Goal: Task Accomplishment & Management: Manage account settings

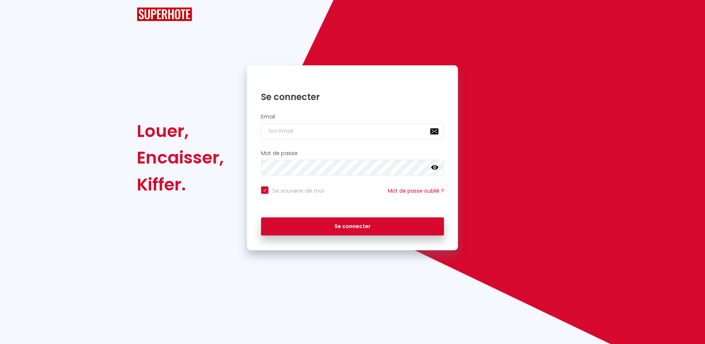
checkbox input "true"
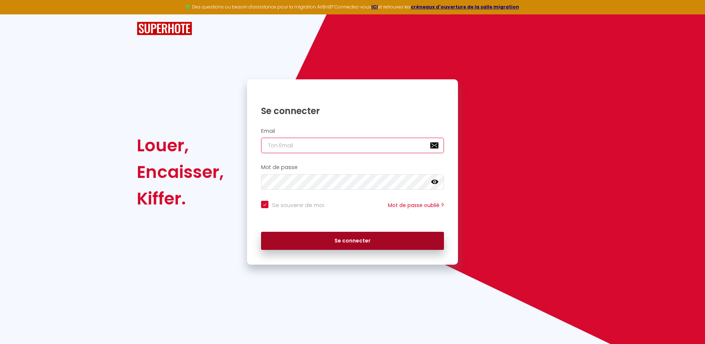
type input "[EMAIL_ADDRESS][DOMAIN_NAME]"
click at [361, 242] on button "Se connecter" at bounding box center [352, 240] width 183 height 18
checkbox input "true"
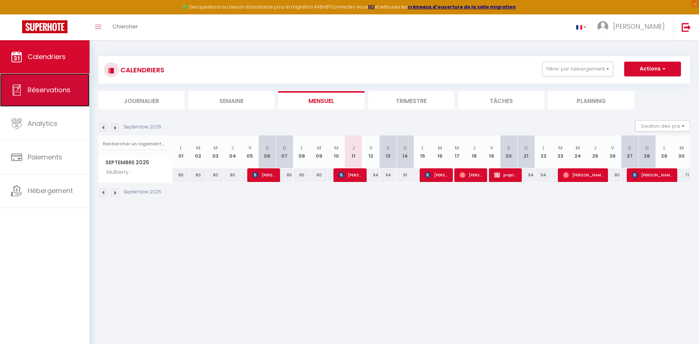
click at [49, 90] on span "Réservations" at bounding box center [49, 89] width 43 height 9
select select "not_cancelled"
select select
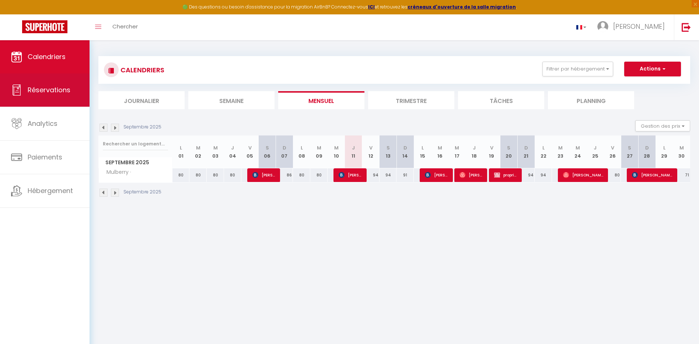
select select
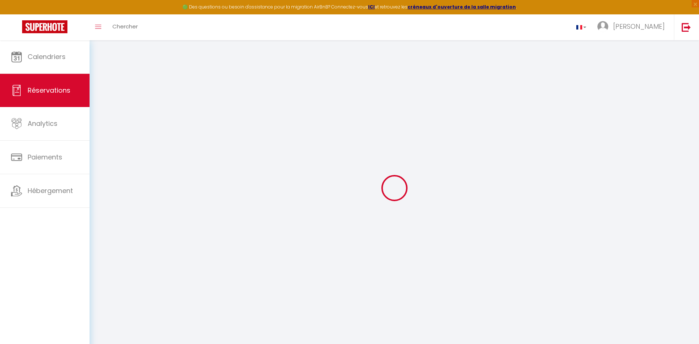
select select
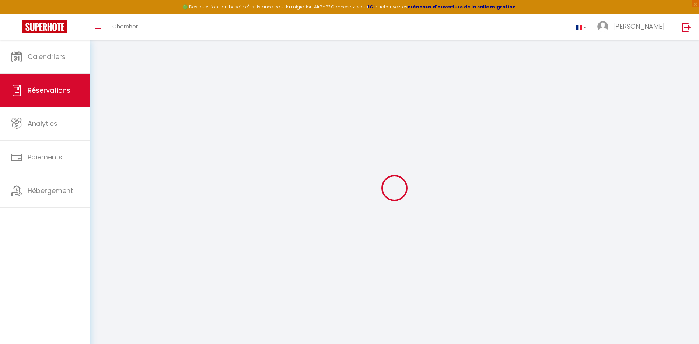
select select
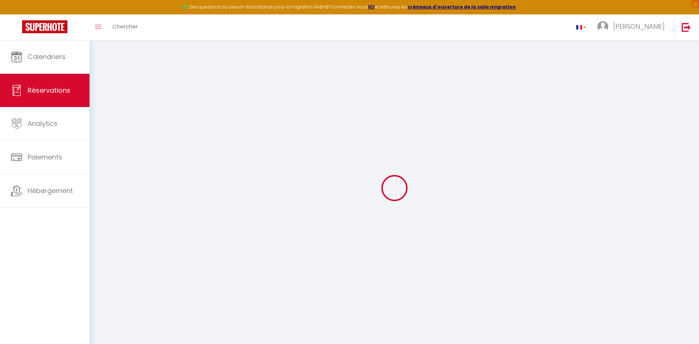
select select
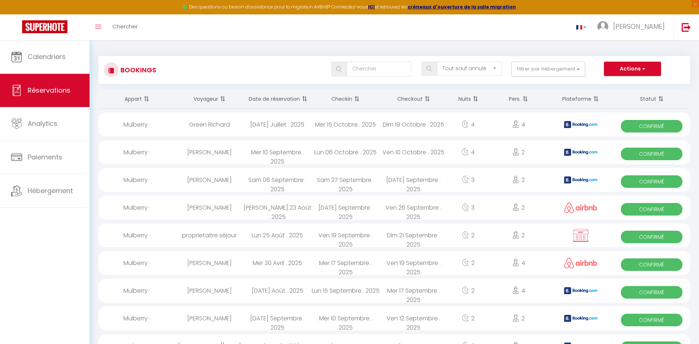
click at [279, 101] on th "Date de réservation" at bounding box center [277, 99] width 68 height 20
select select
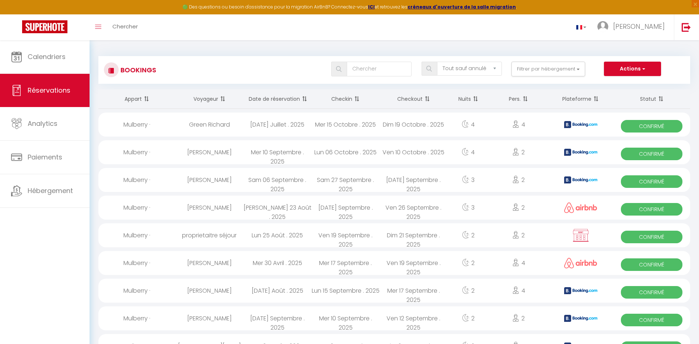
select select
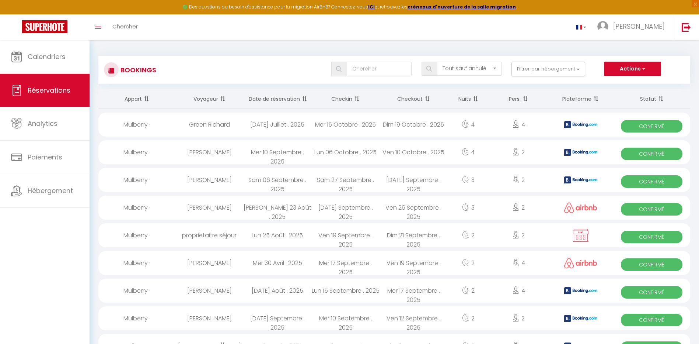
select select
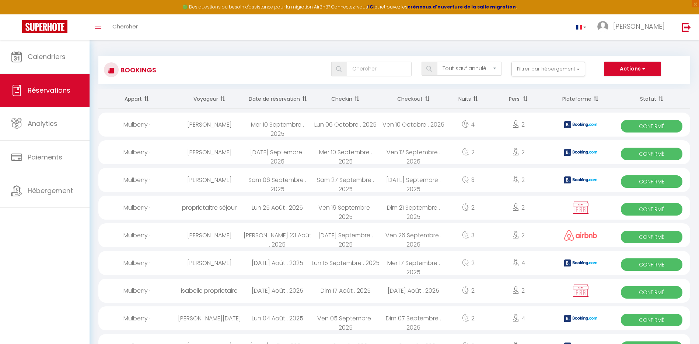
click at [142, 123] on div "Mulberry ·" at bounding box center [136, 124] width 77 height 24
select select "OK"
select select "KO"
select select "0"
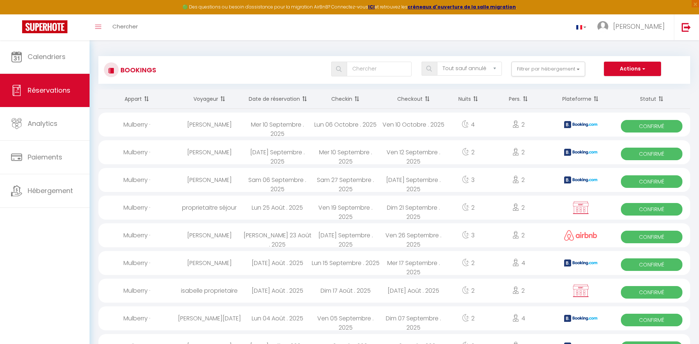
select select "1"
select select
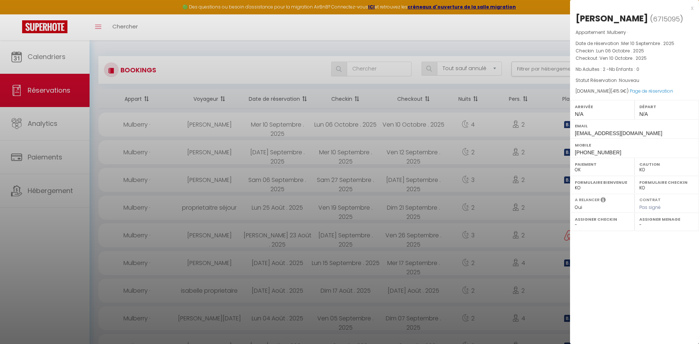
click at [59, 54] on div at bounding box center [349, 172] width 699 height 344
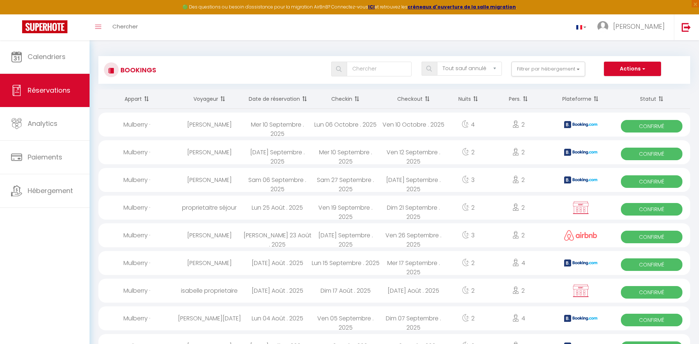
click at [653, 129] on span "Confirmé" at bounding box center [652, 126] width 62 height 13
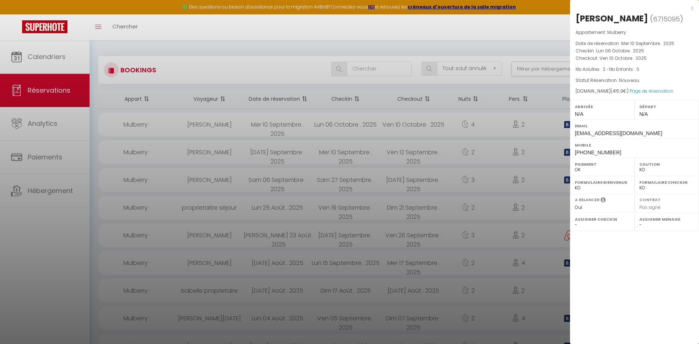
click at [59, 94] on div at bounding box center [349, 172] width 699 height 344
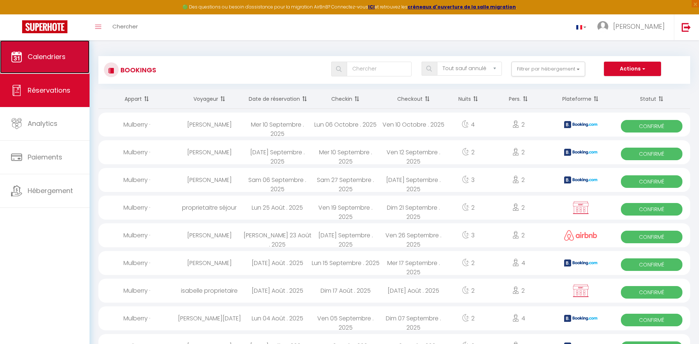
click at [36, 57] on span "Calendriers" at bounding box center [47, 56] width 38 height 9
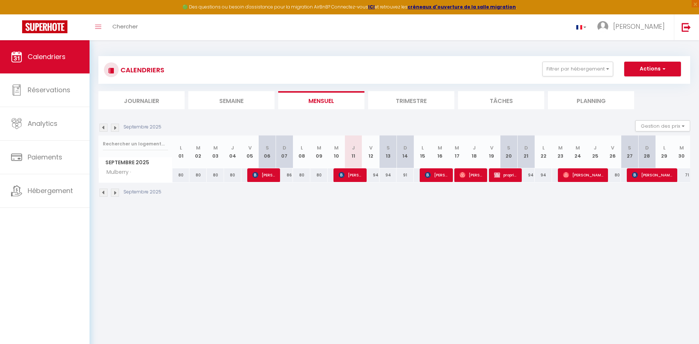
click at [118, 126] on img at bounding box center [115, 127] width 8 height 8
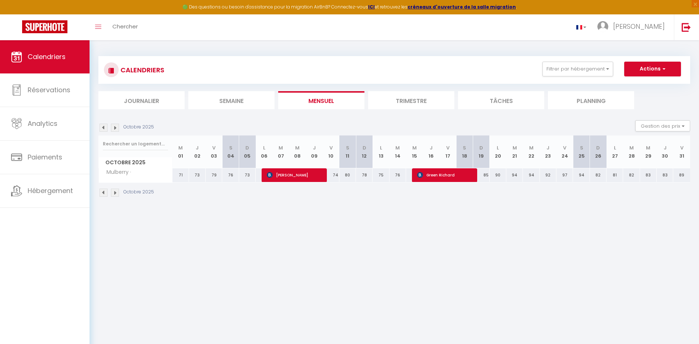
click at [104, 127] on img at bounding box center [104, 127] width 8 height 8
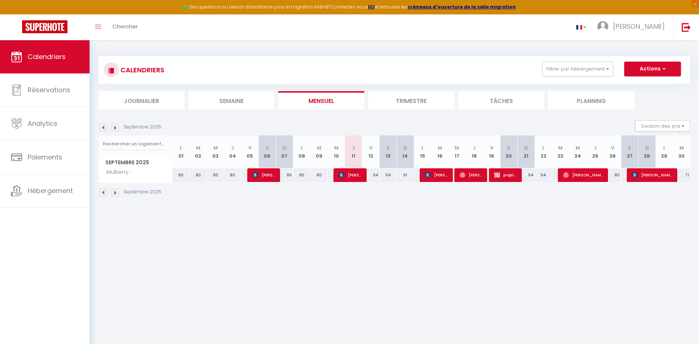
click at [117, 127] on img at bounding box center [115, 127] width 8 height 8
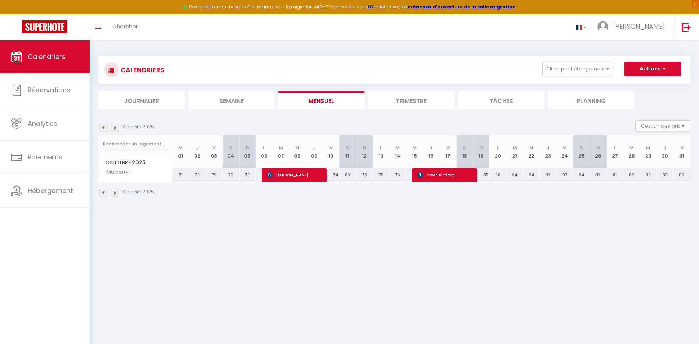
click at [116, 125] on img at bounding box center [115, 127] width 8 height 8
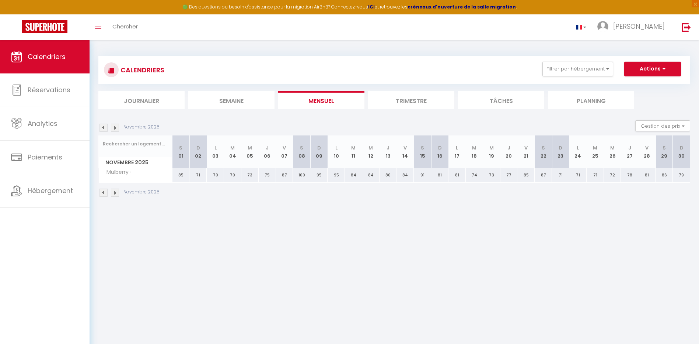
click at [99, 126] on div "Novembre 2025" at bounding box center [129, 127] width 63 height 8
click at [102, 127] on img at bounding box center [104, 127] width 8 height 8
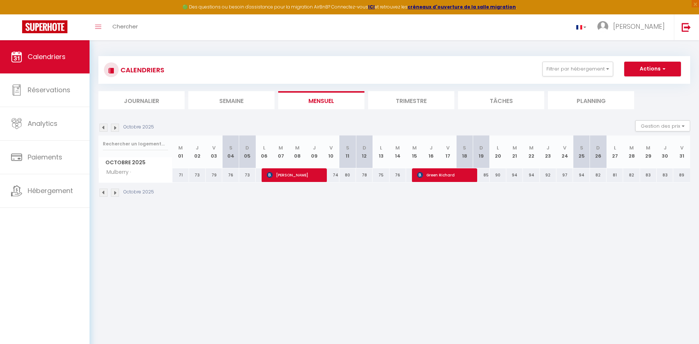
click at [103, 125] on img at bounding box center [104, 127] width 8 height 8
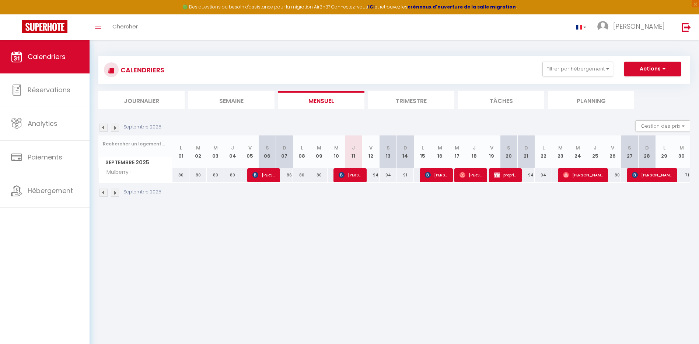
click at [115, 127] on img at bounding box center [115, 127] width 8 height 8
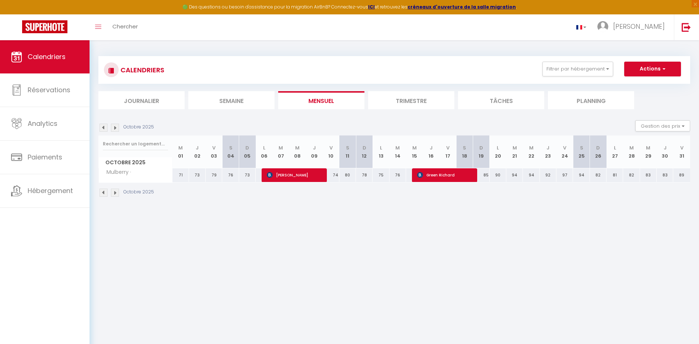
click at [115, 126] on img at bounding box center [115, 127] width 8 height 8
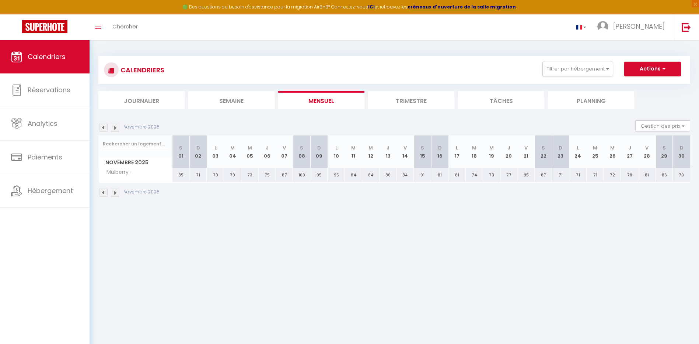
click at [117, 129] on img at bounding box center [115, 127] width 8 height 8
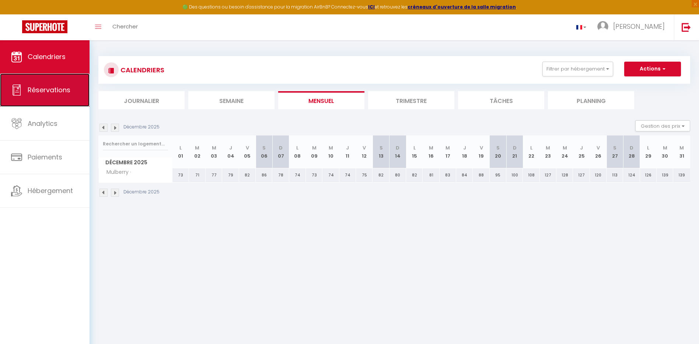
click at [32, 90] on span "Réservations" at bounding box center [49, 89] width 43 height 9
select select "not_cancelled"
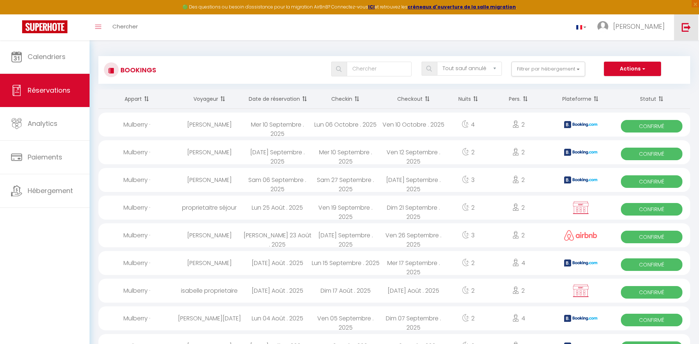
click at [684, 33] on link at bounding box center [686, 27] width 24 height 26
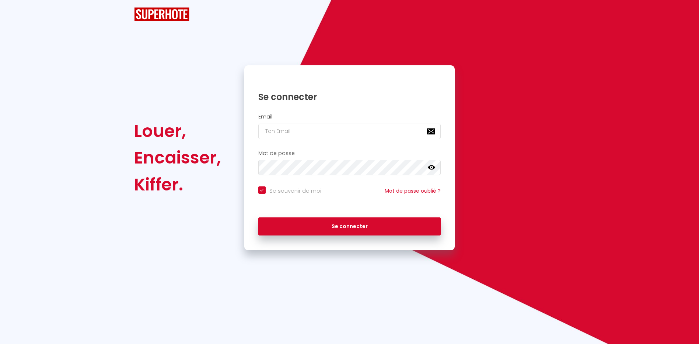
checkbox input "true"
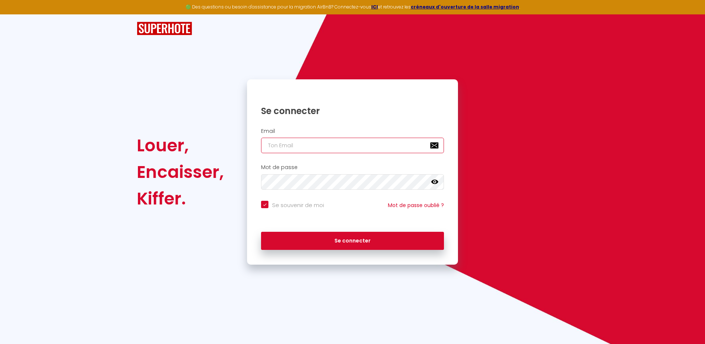
type input "[EMAIL_ADDRESS][DOMAIN_NAME]"
checkbox input "true"
